Goal: Task Accomplishment & Management: Use online tool/utility

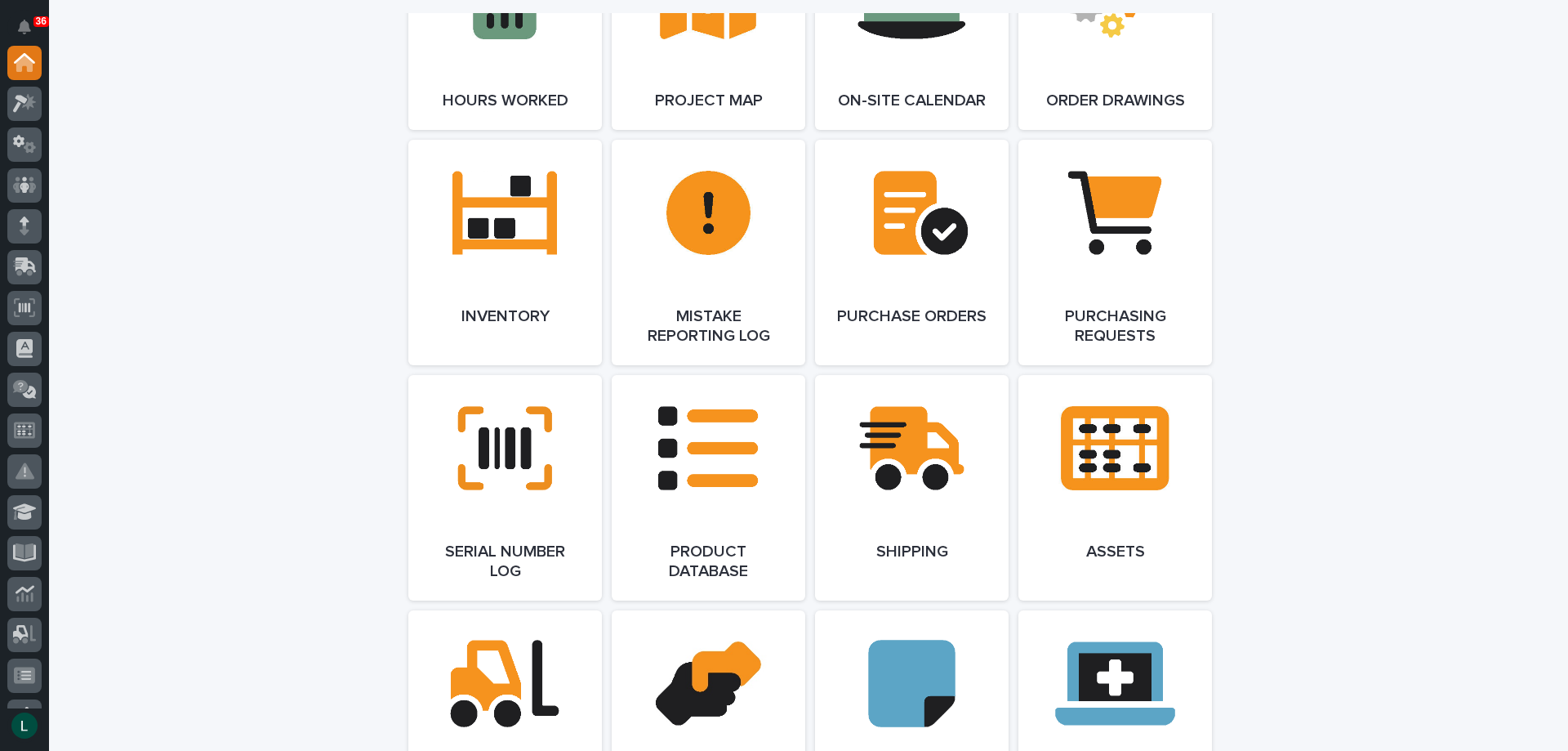
scroll to position [1470, 0]
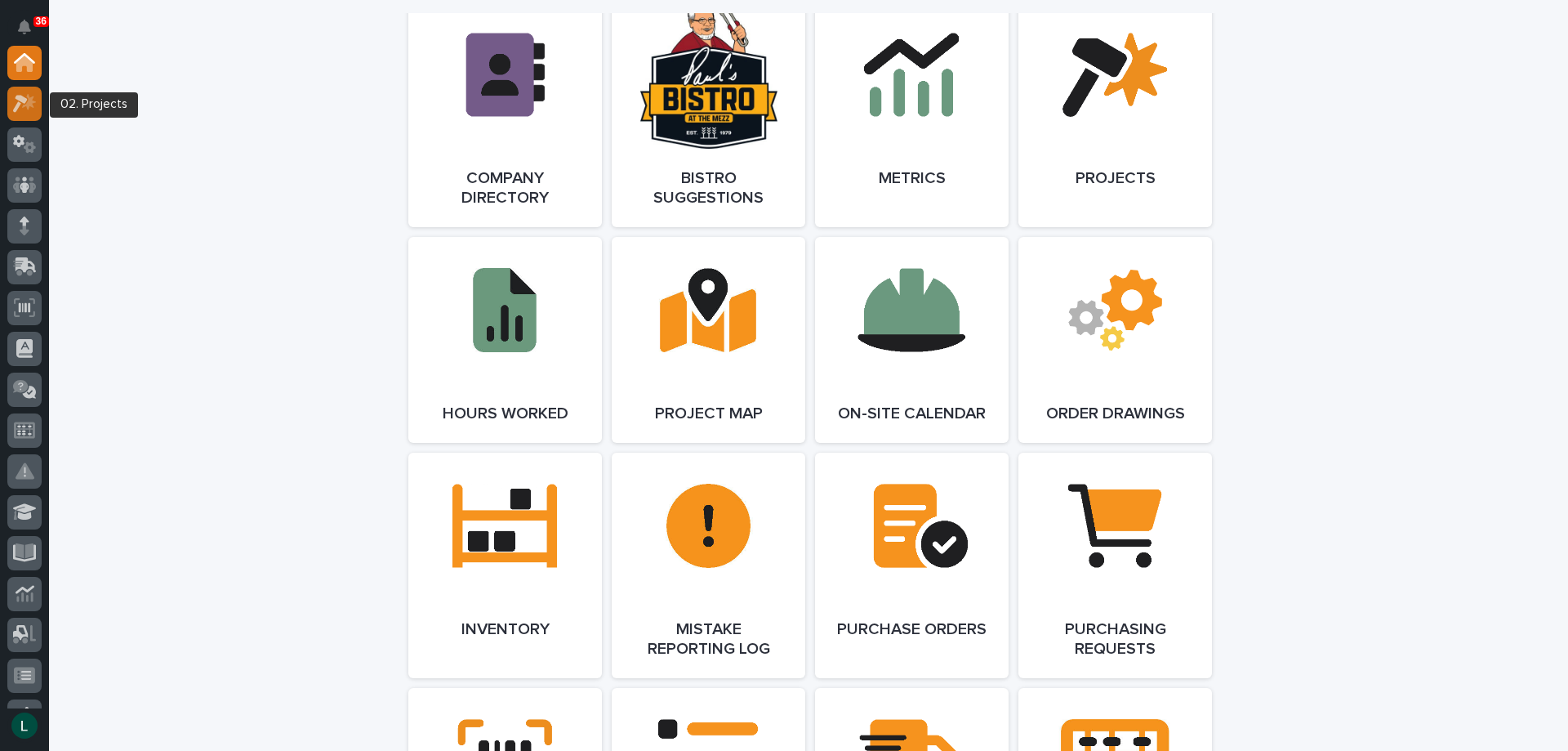
click at [24, 104] on icon at bounding box center [29, 100] width 14 height 16
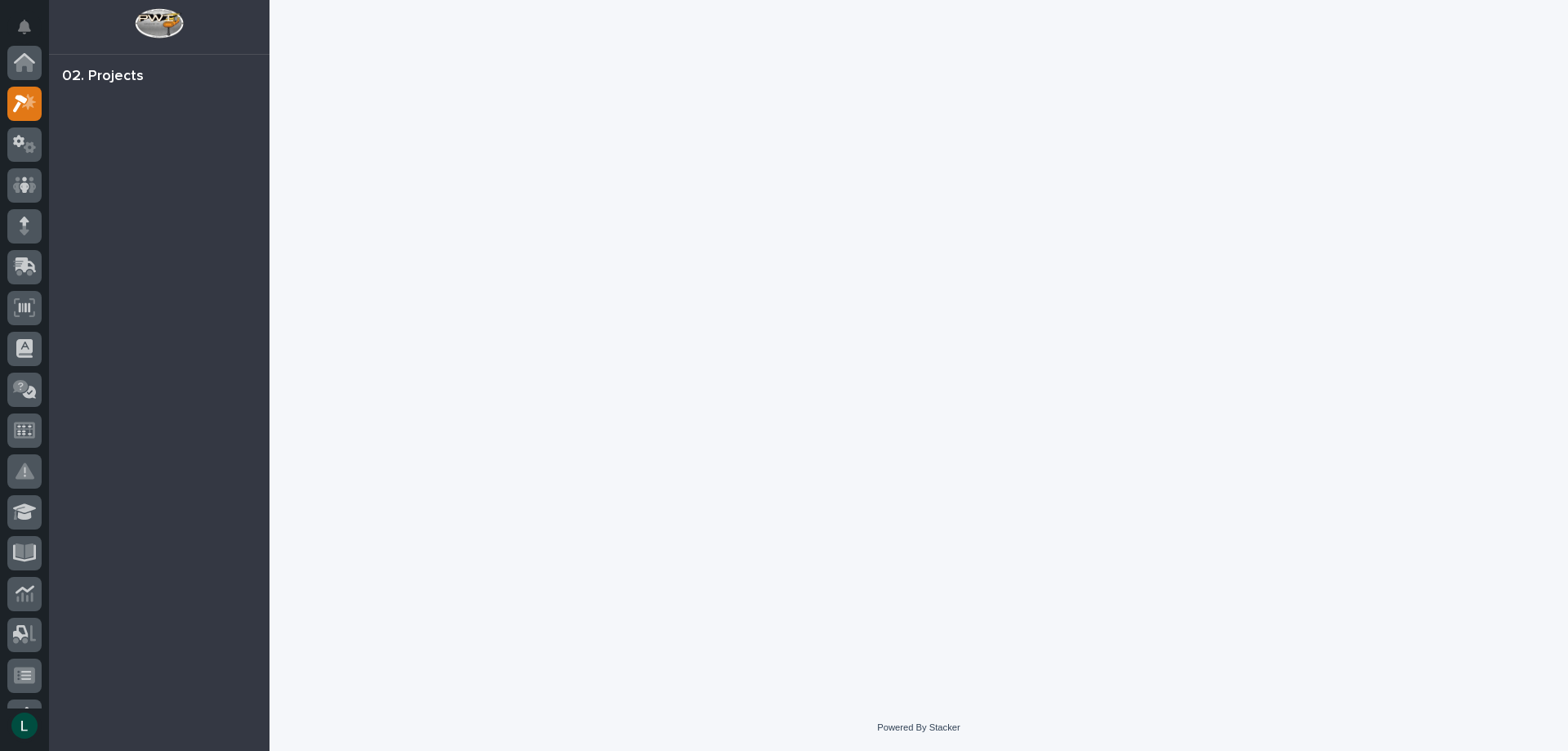
scroll to position [41, 0]
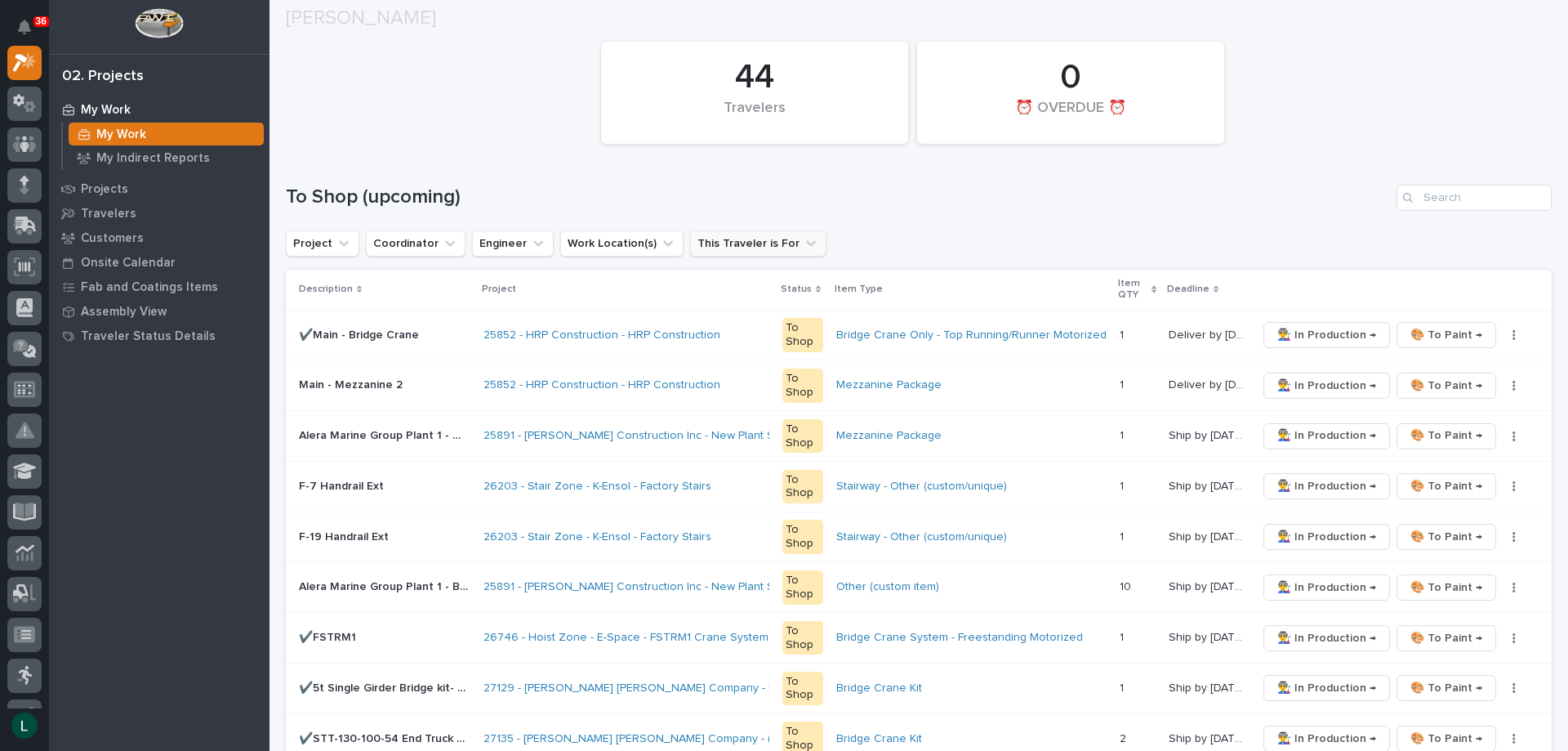
scroll to position [164, 0]
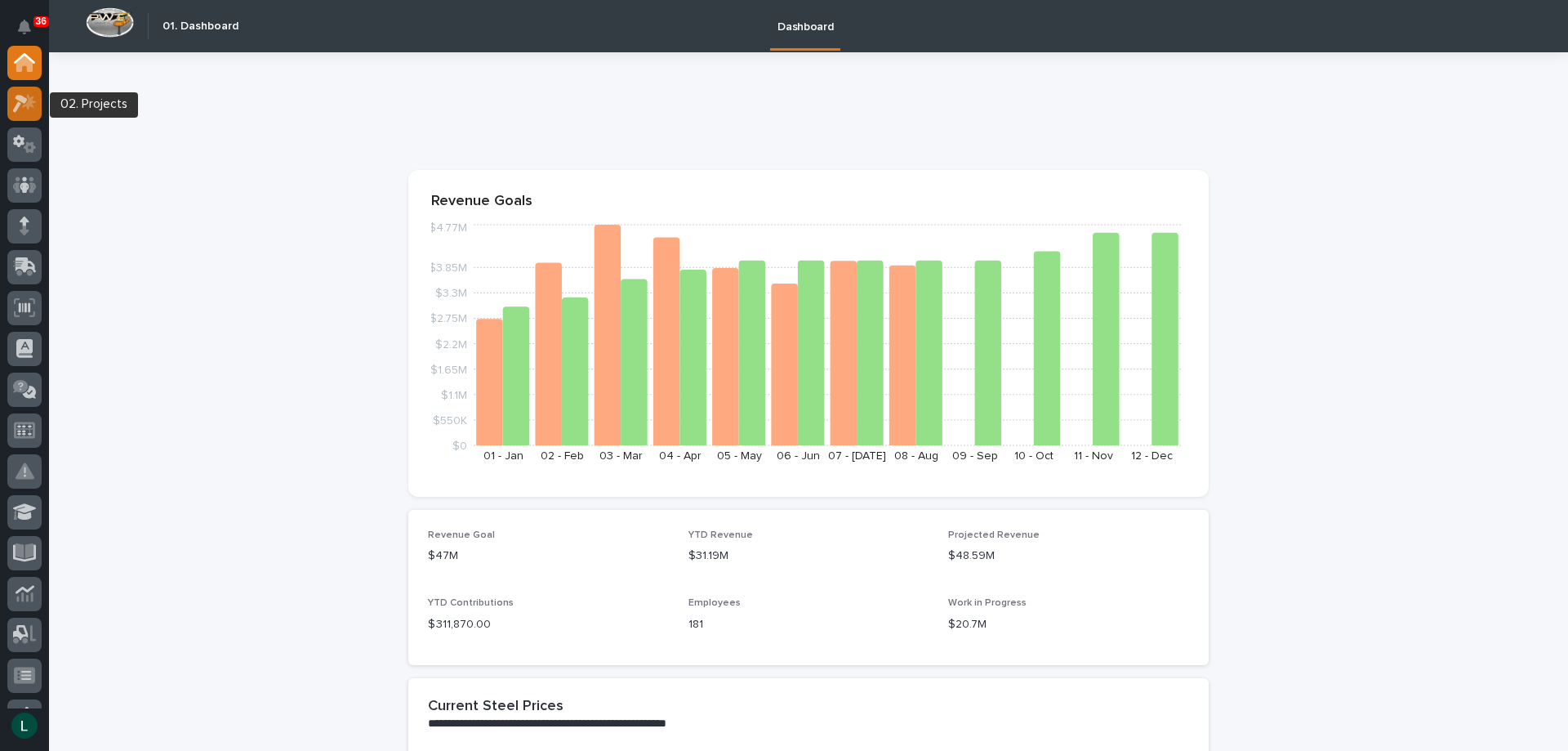
click at [20, 100] on icon at bounding box center [20, 103] width 14 height 18
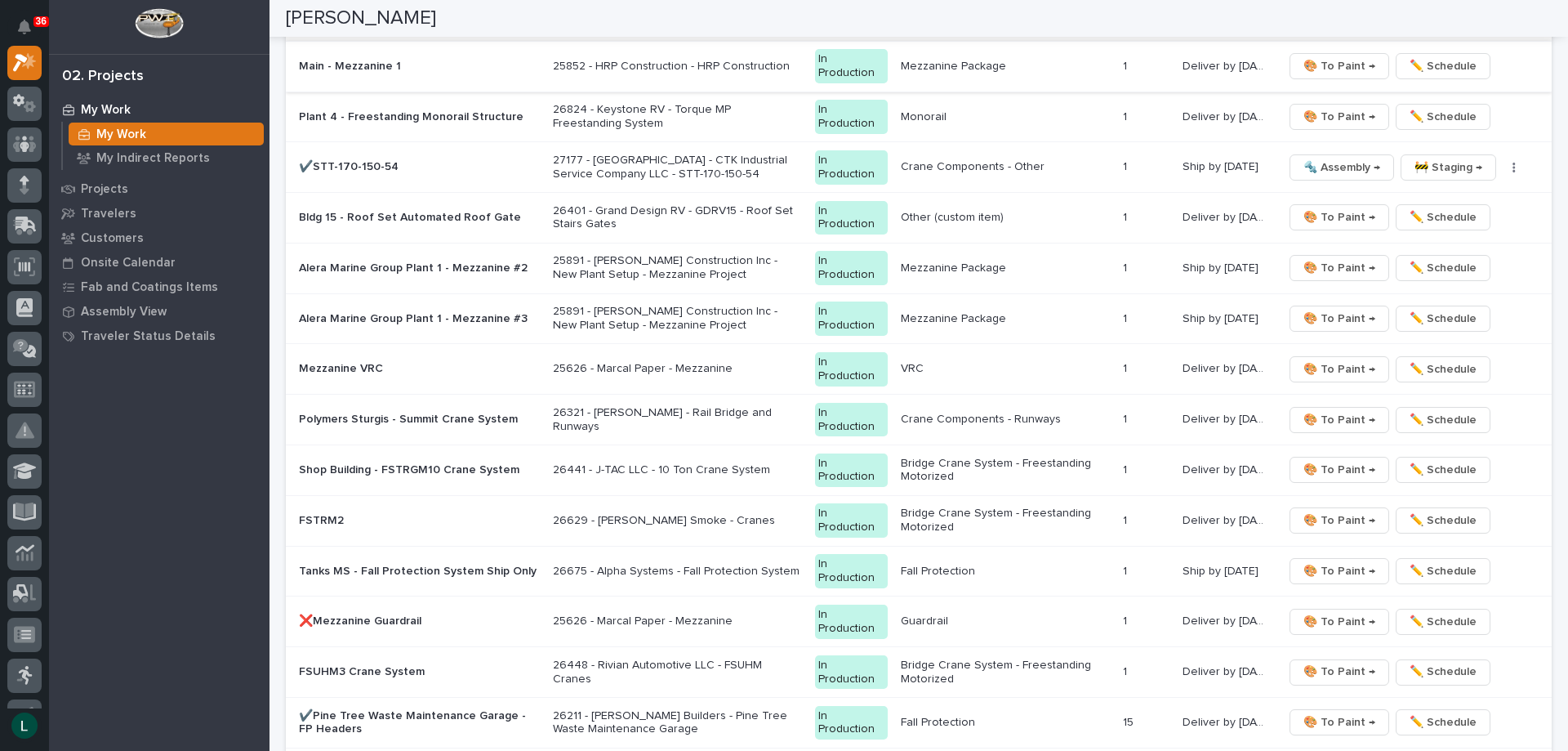
scroll to position [1748, 0]
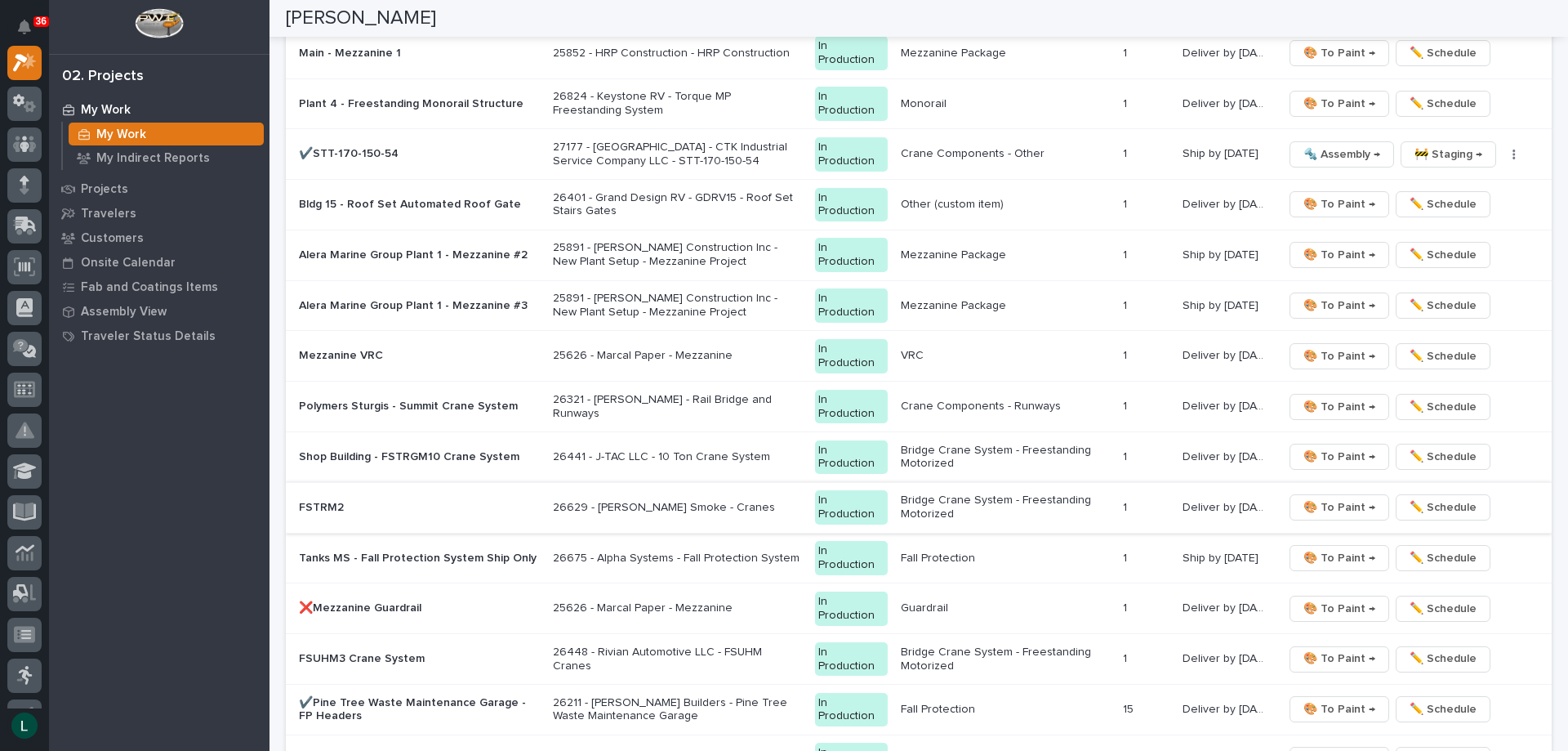
click at [1328, 502] on span "🎨 To Paint →" at bounding box center [1339, 507] width 72 height 19
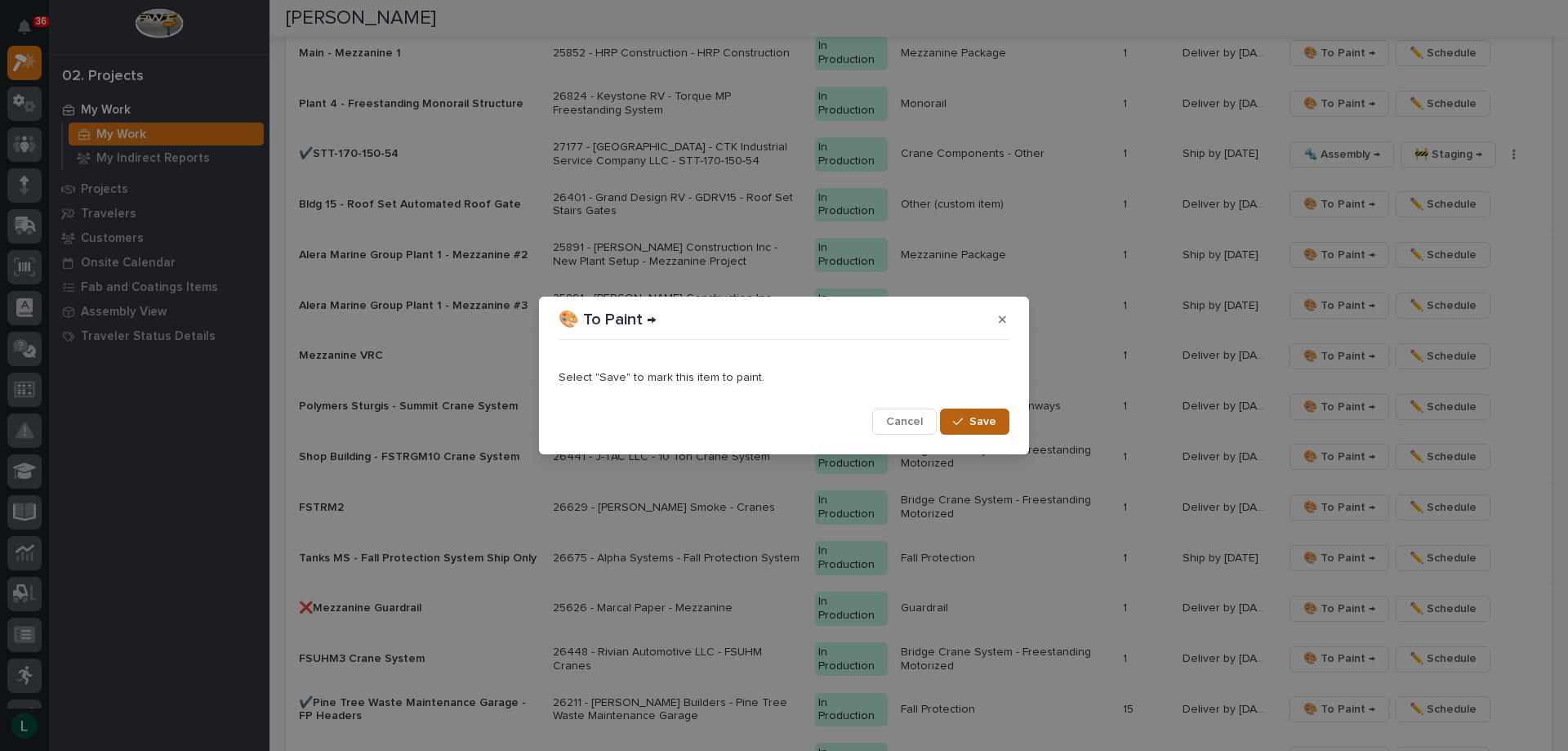
click at [995, 420] on span "Save" at bounding box center [983, 421] width 27 height 14
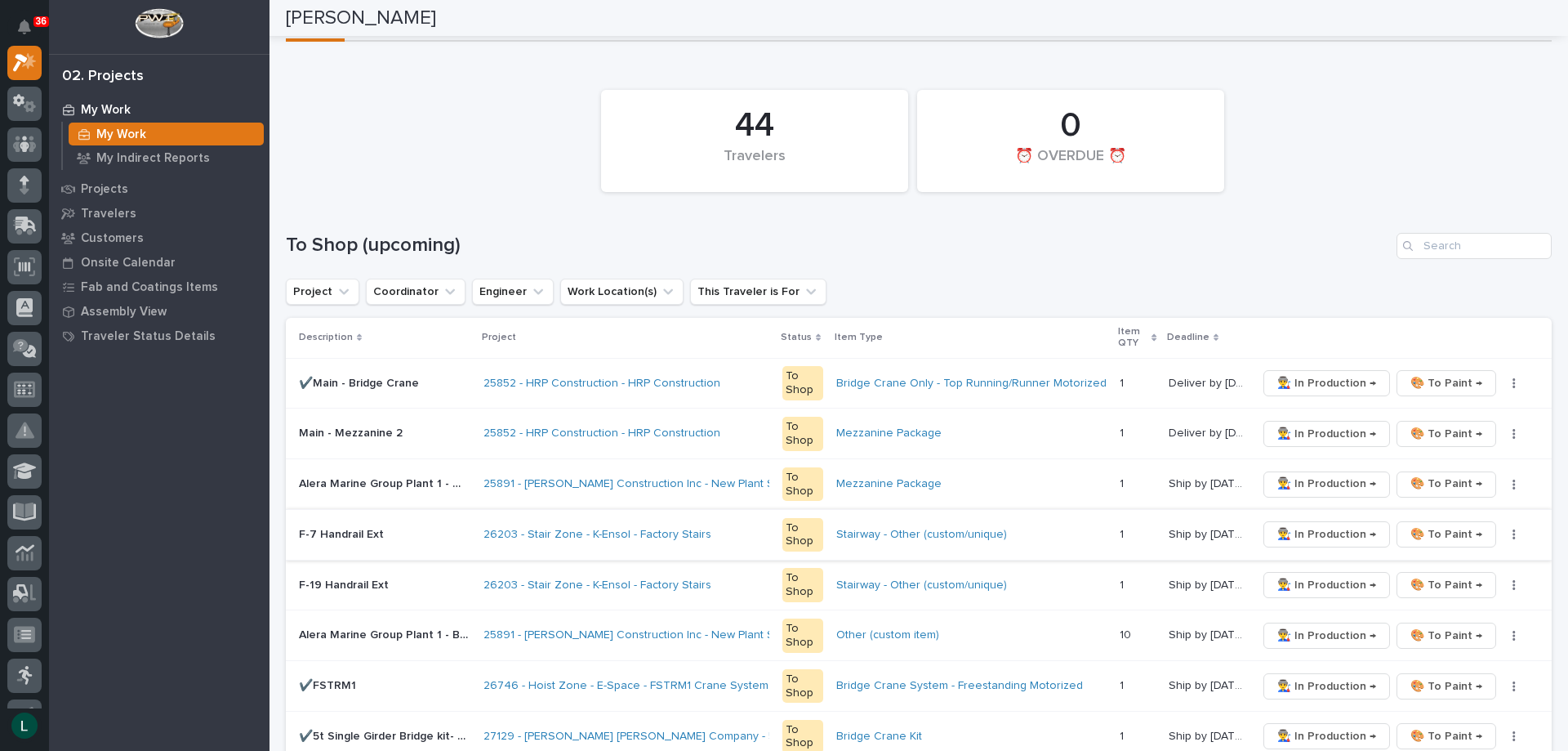
scroll to position [90, 0]
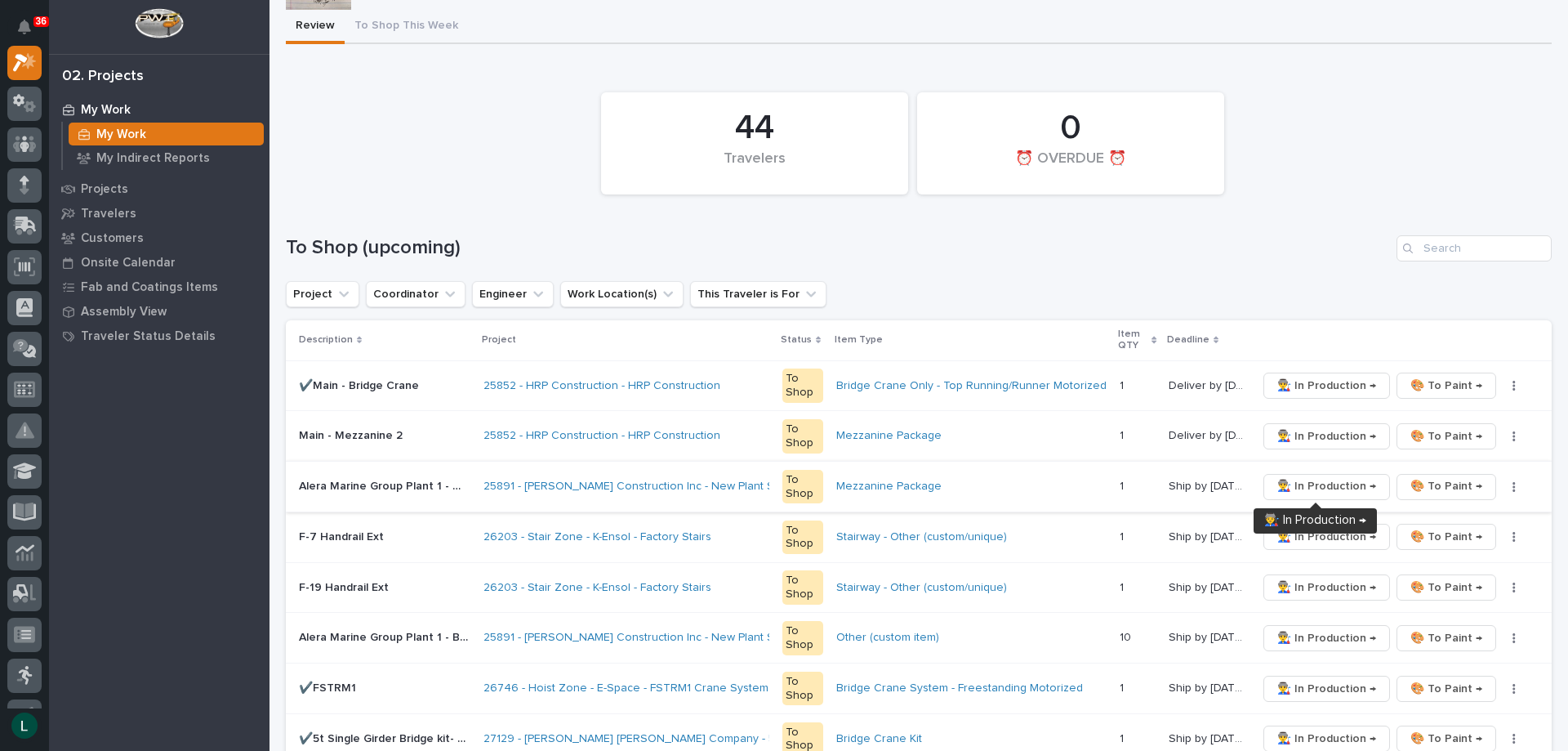
click at [1321, 481] on span "👨‍🏭 In Production →" at bounding box center [1326, 486] width 99 height 19
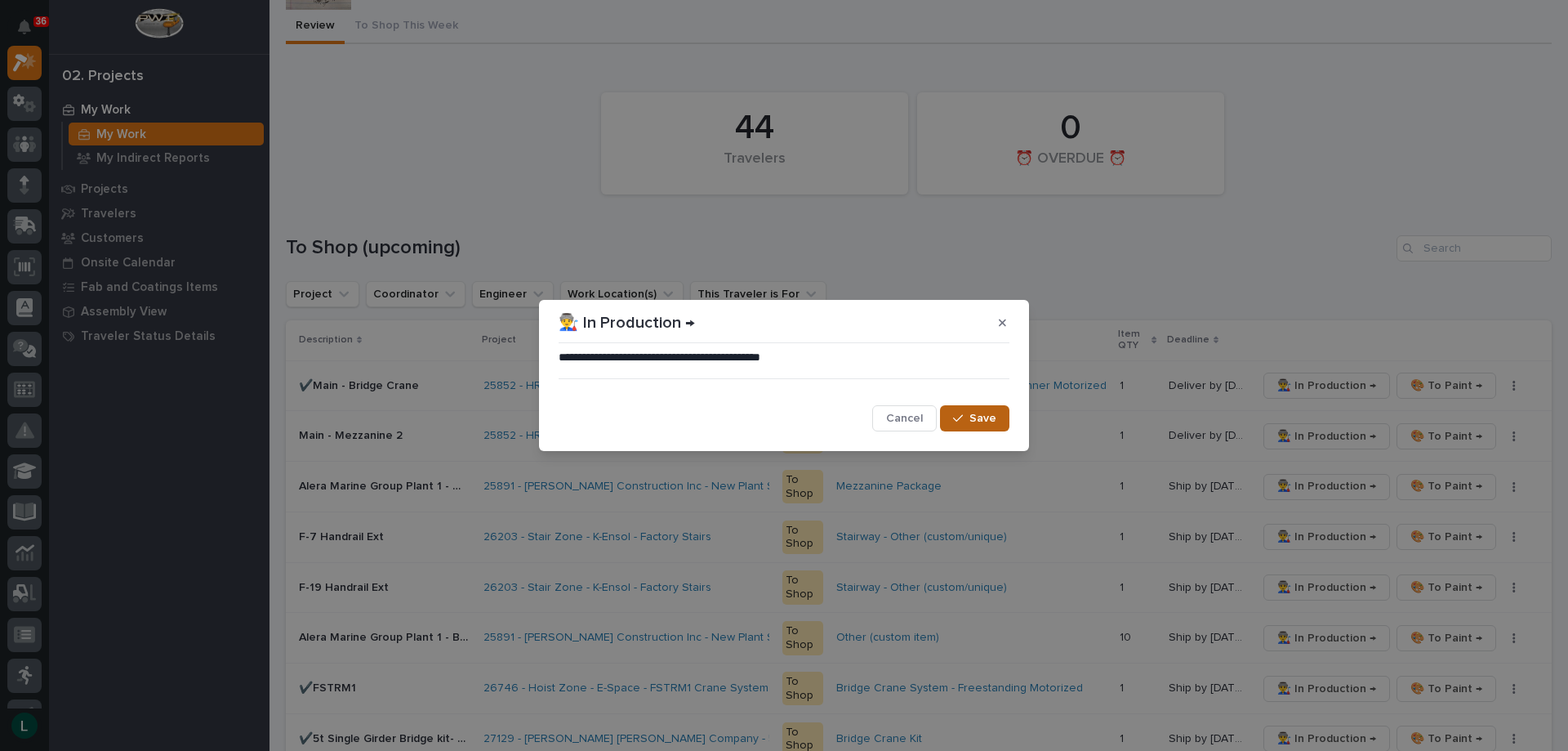
click at [976, 419] on span "Save" at bounding box center [983, 417] width 27 height 14
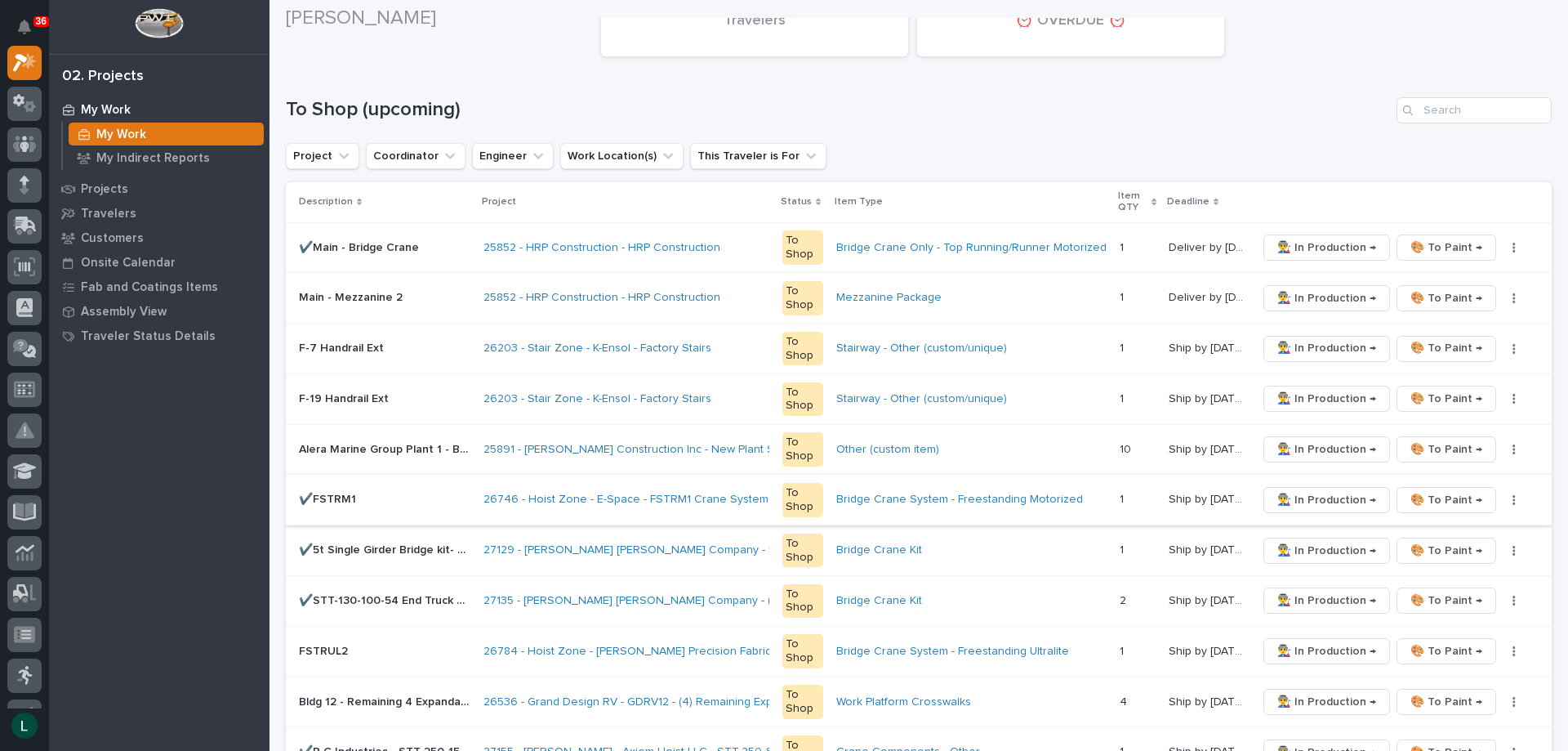
scroll to position [254, 0]
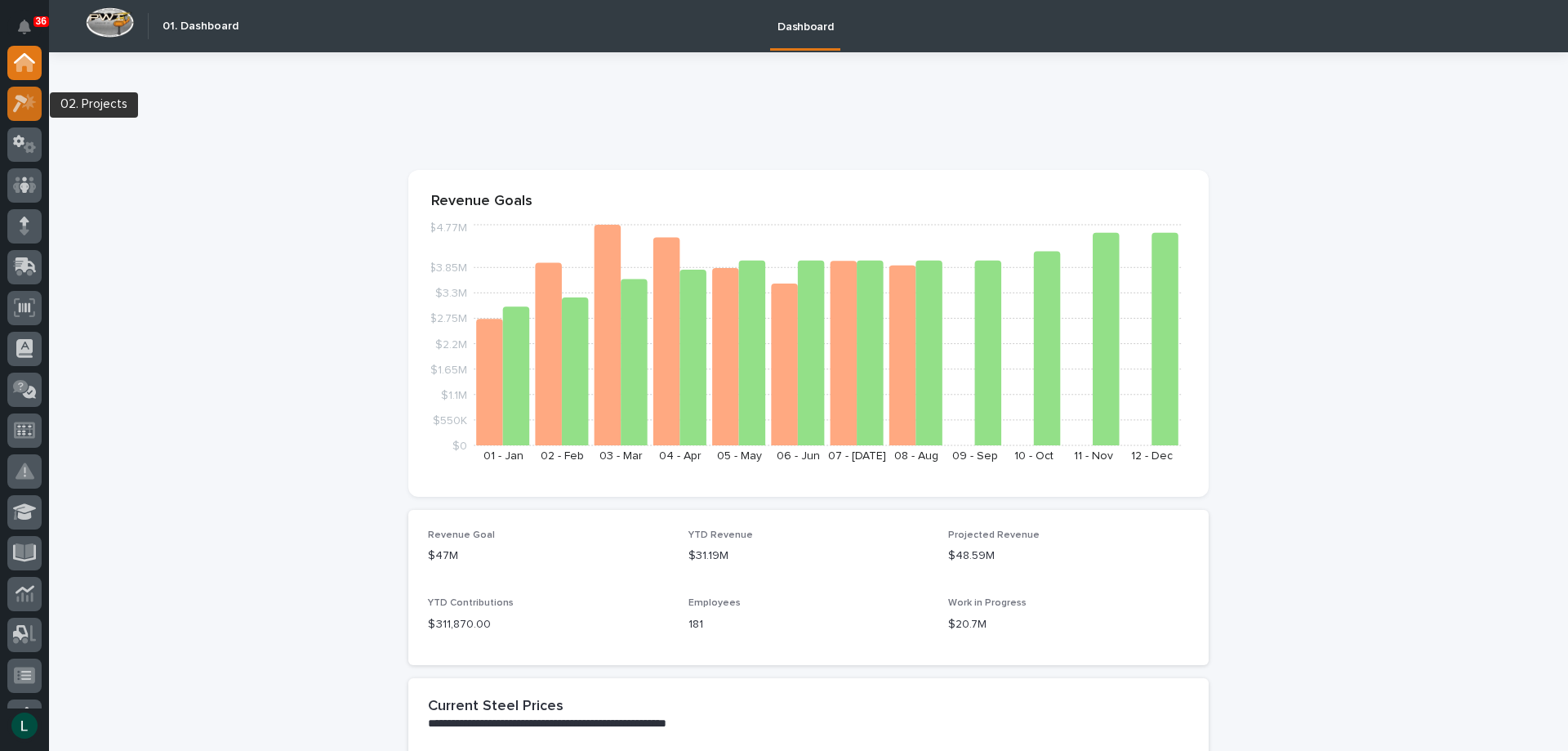
click at [25, 96] on icon at bounding box center [25, 103] width 24 height 19
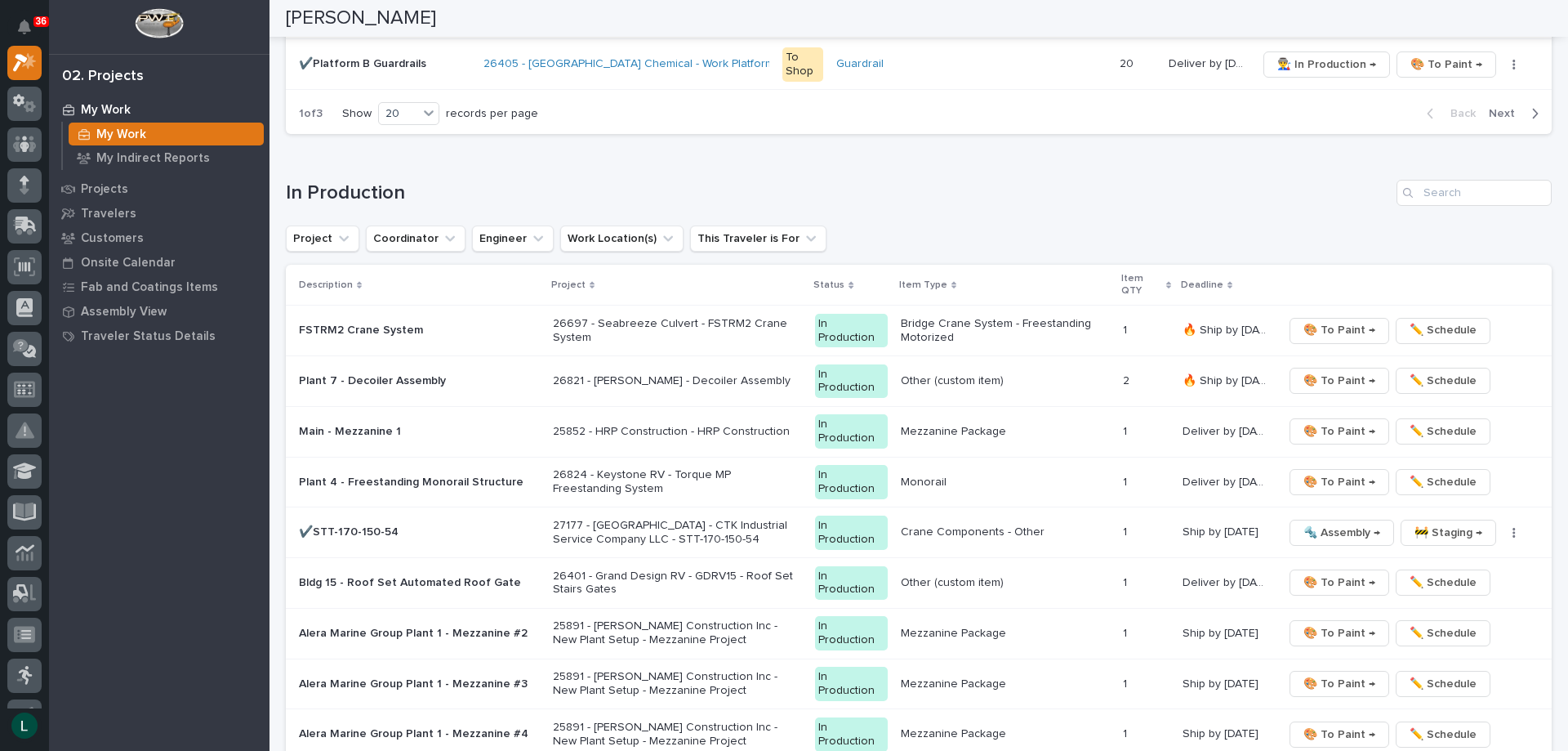
scroll to position [1388, 0]
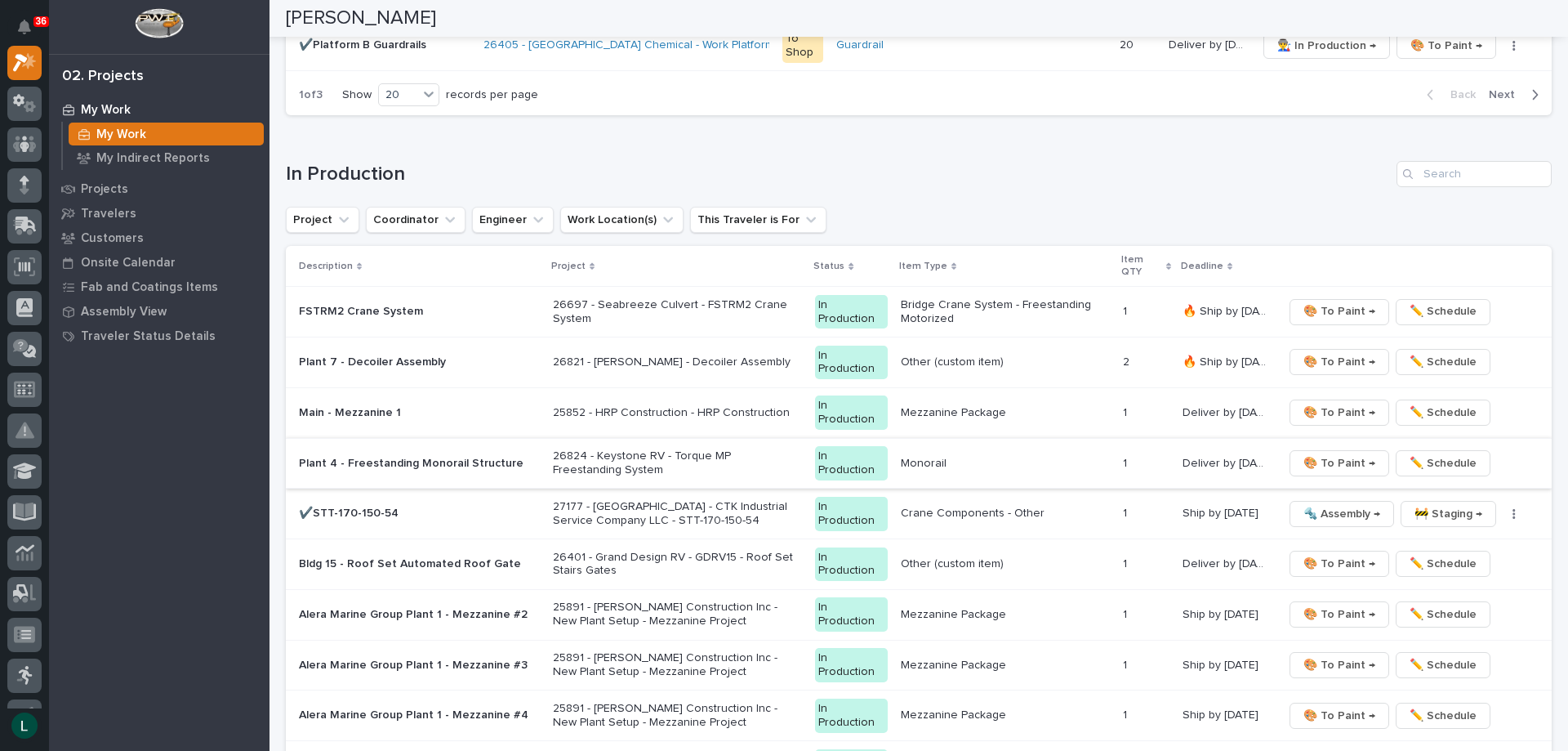
click at [1326, 457] on span "🎨 To Paint →" at bounding box center [1339, 463] width 72 height 19
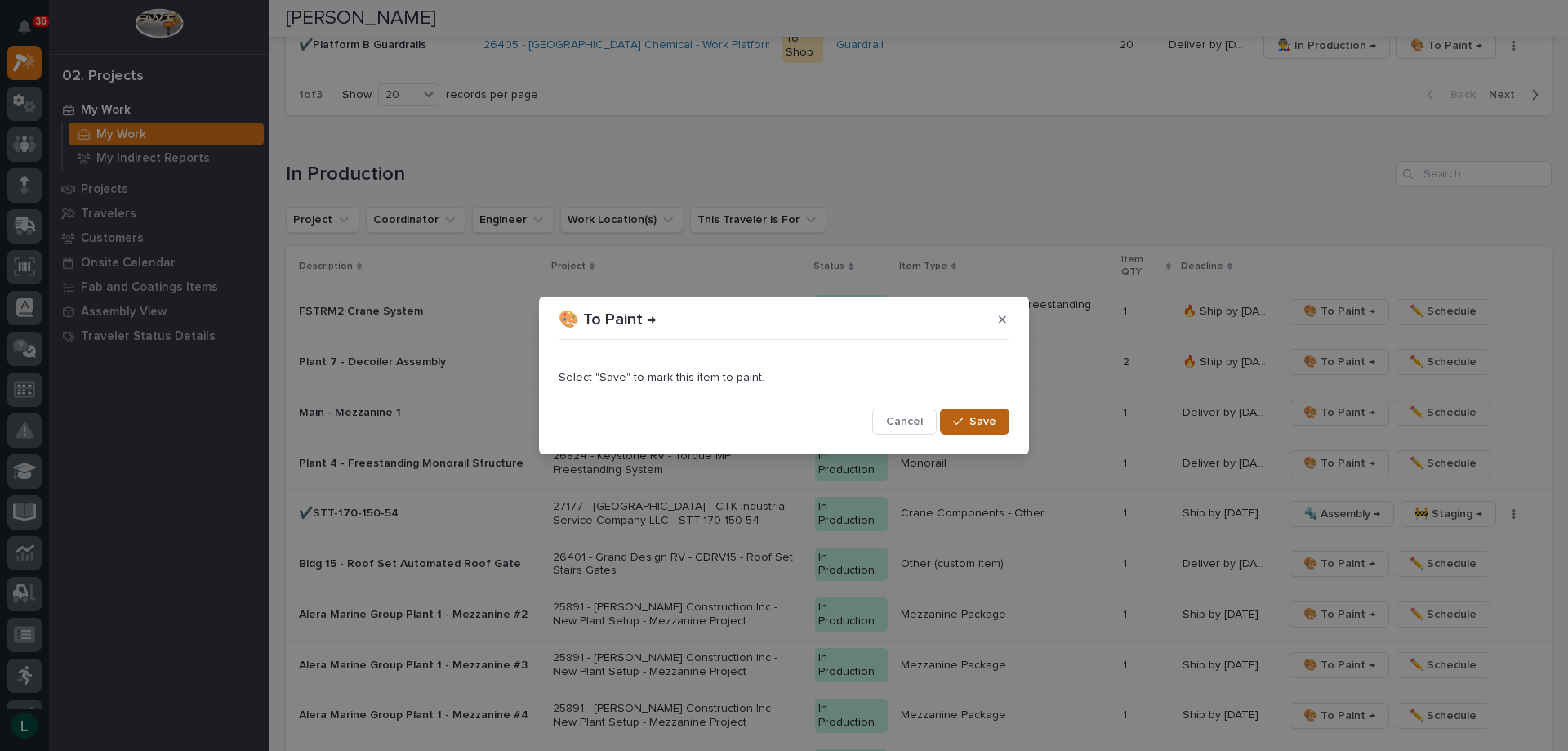
click at [973, 420] on span "Save" at bounding box center [983, 421] width 27 height 14
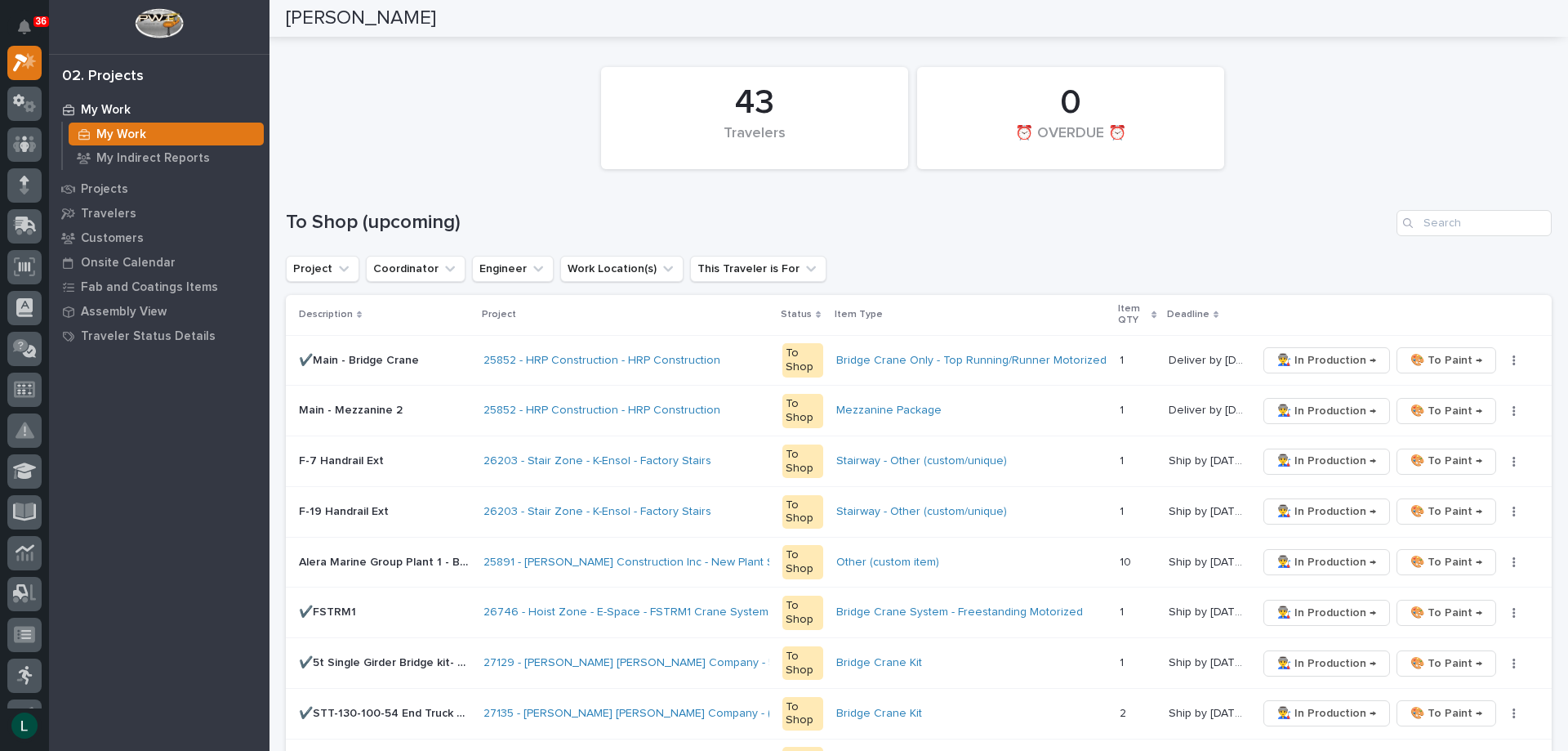
scroll to position [0, 0]
